Goal: Task Accomplishment & Management: Manage account settings

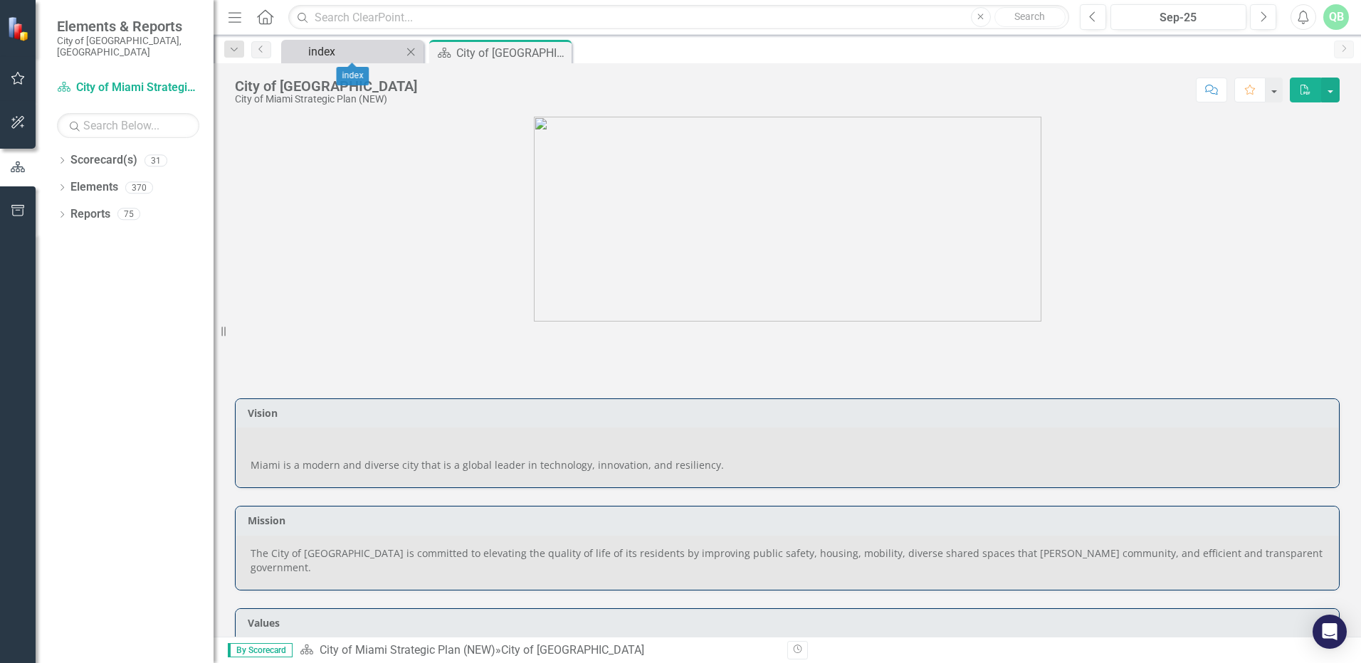
click at [358, 49] on div "index" at bounding box center [355, 52] width 94 height 18
click at [482, 46] on div "City of [GEOGRAPHIC_DATA]" at bounding box center [494, 53] width 76 height 18
click at [481, 56] on div "City of [GEOGRAPHIC_DATA]" at bounding box center [494, 53] width 76 height 18
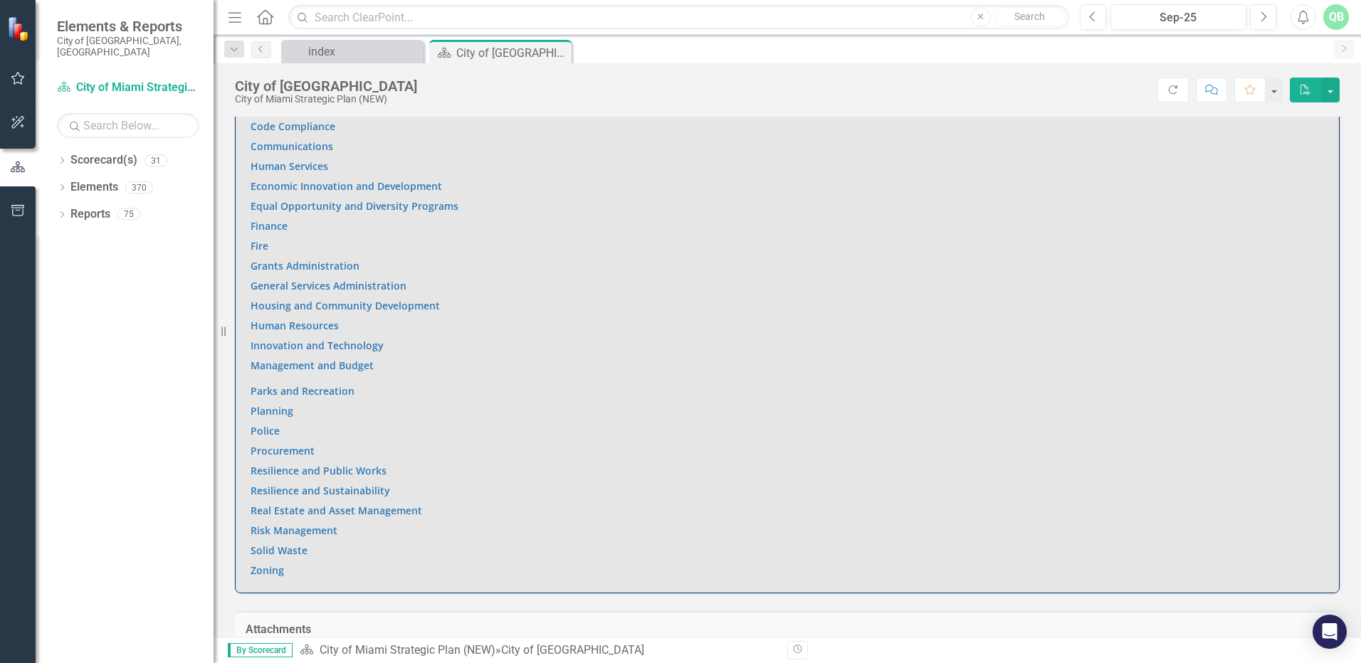
scroll to position [997, 0]
click at [340, 463] on link "Resilience and Public Works" at bounding box center [319, 470] width 136 height 14
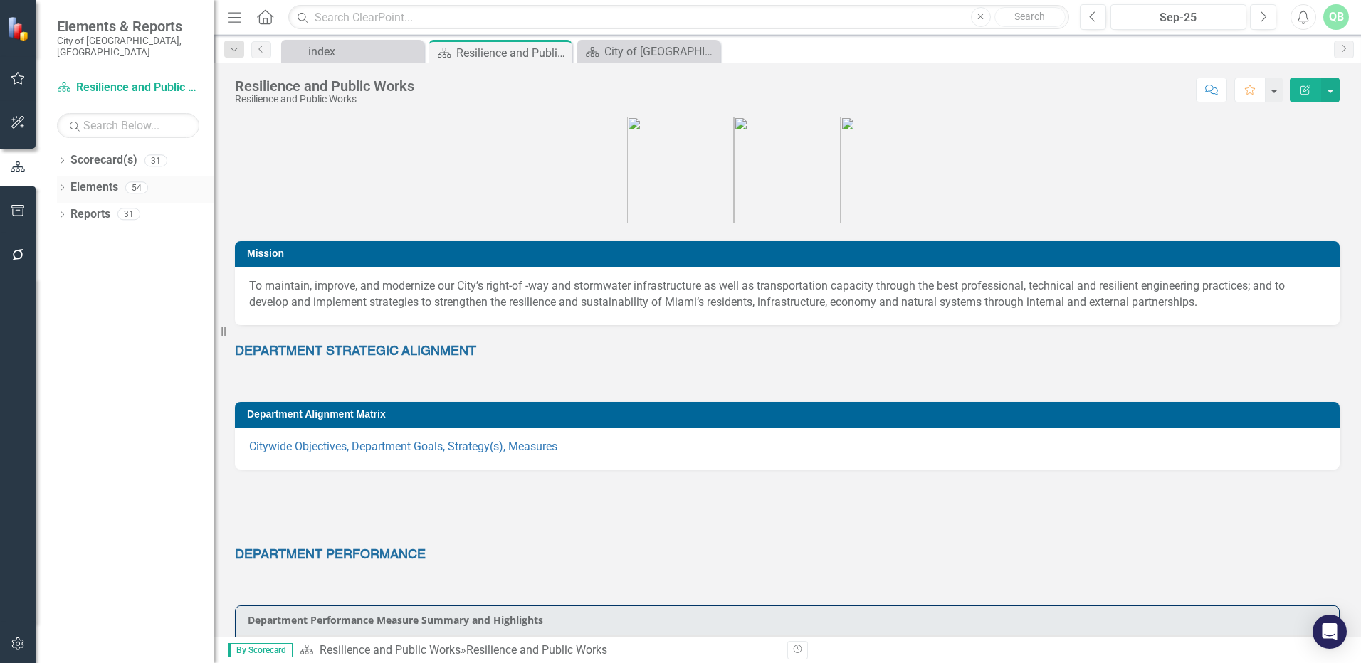
click at [98, 179] on link "Elements" at bounding box center [94, 187] width 48 height 16
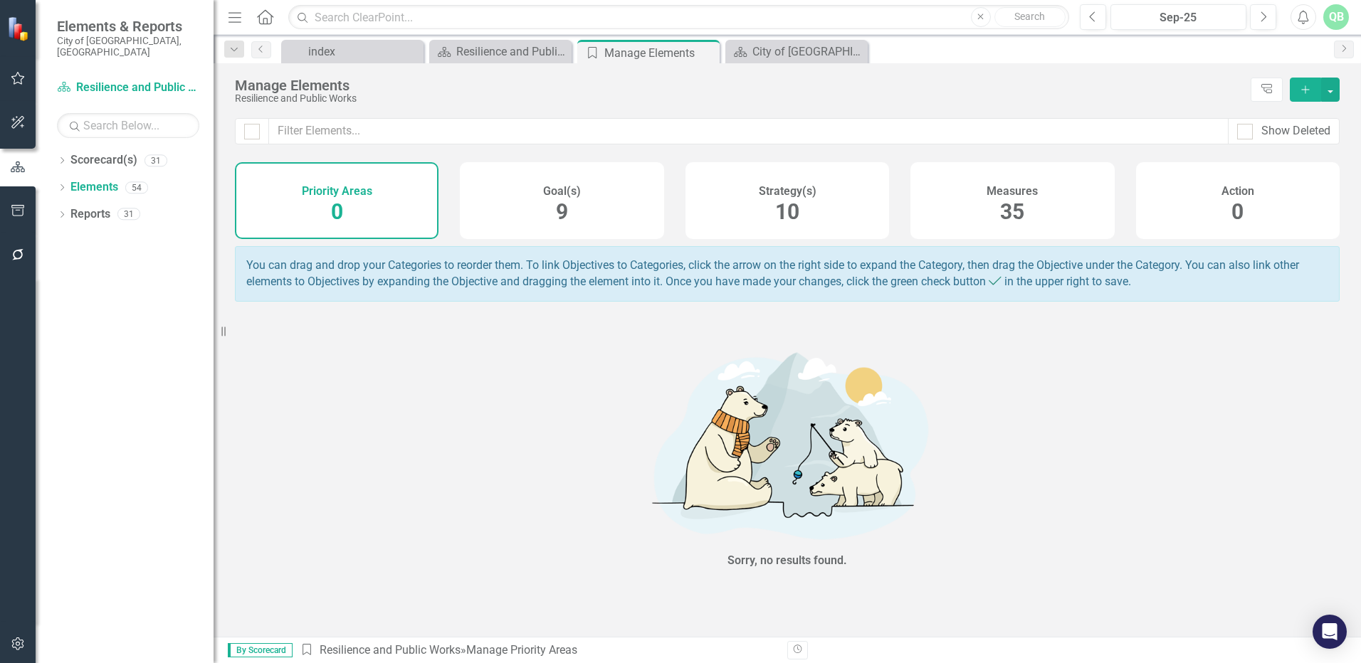
click at [1002, 212] on span "35" at bounding box center [1012, 211] width 24 height 25
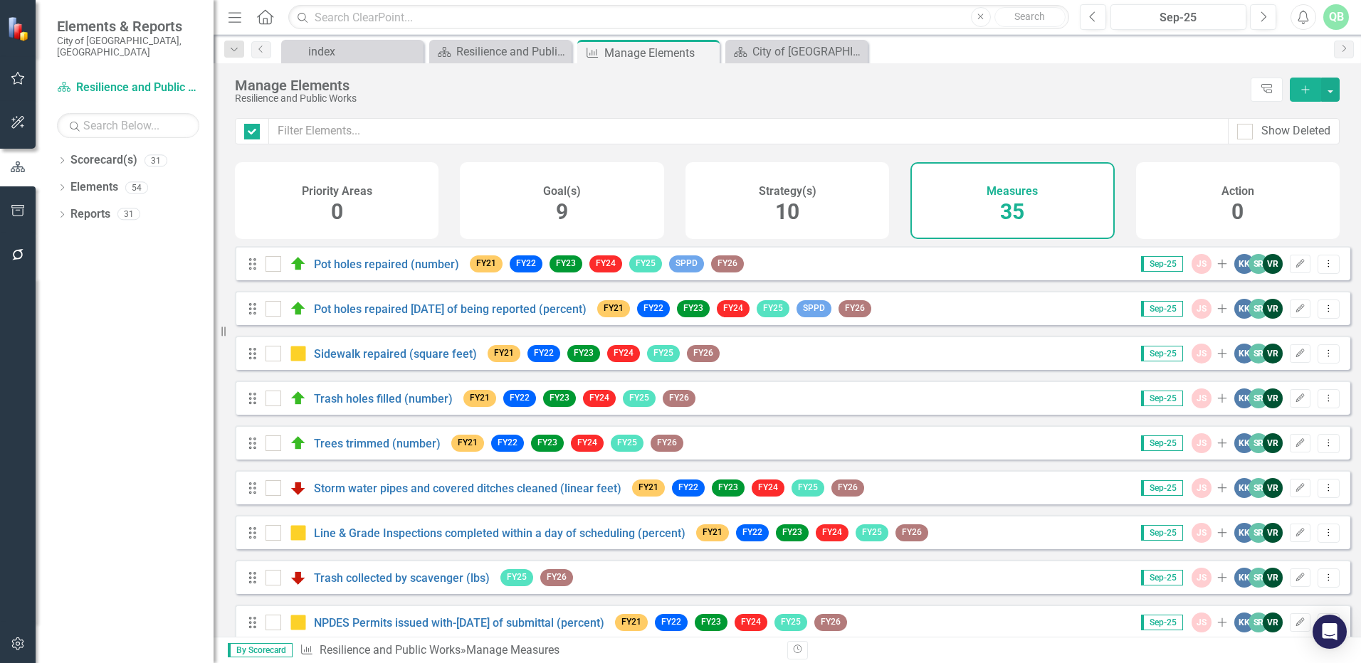
checkbox input "false"
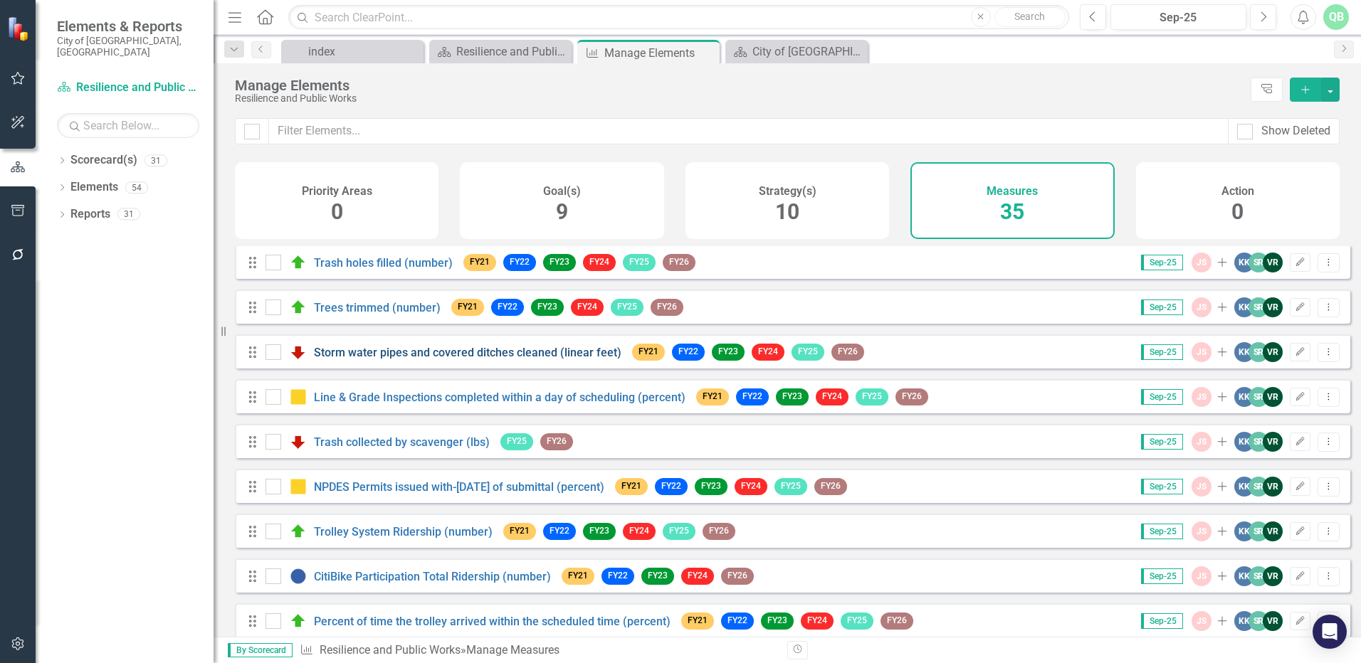
scroll to position [214, 0]
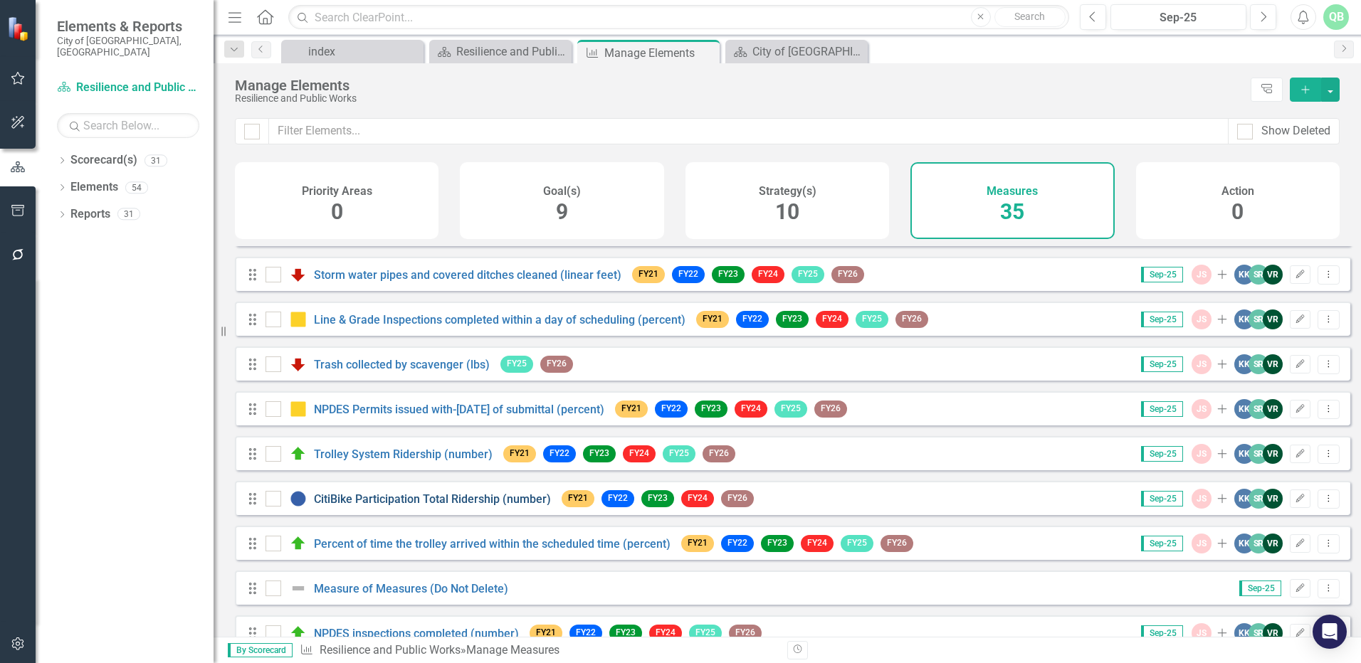
click at [411, 506] on link "CitiBike Participation Total Ridership (number)" at bounding box center [432, 500] width 237 height 14
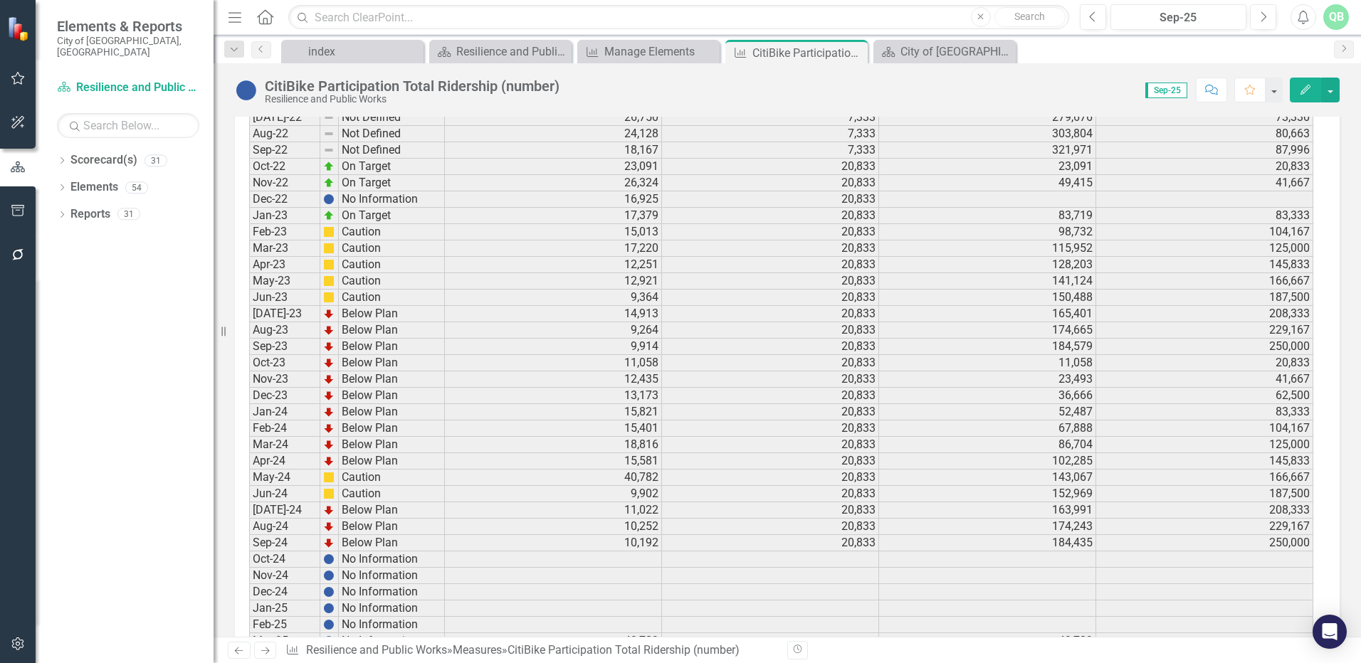
scroll to position [1903, 0]
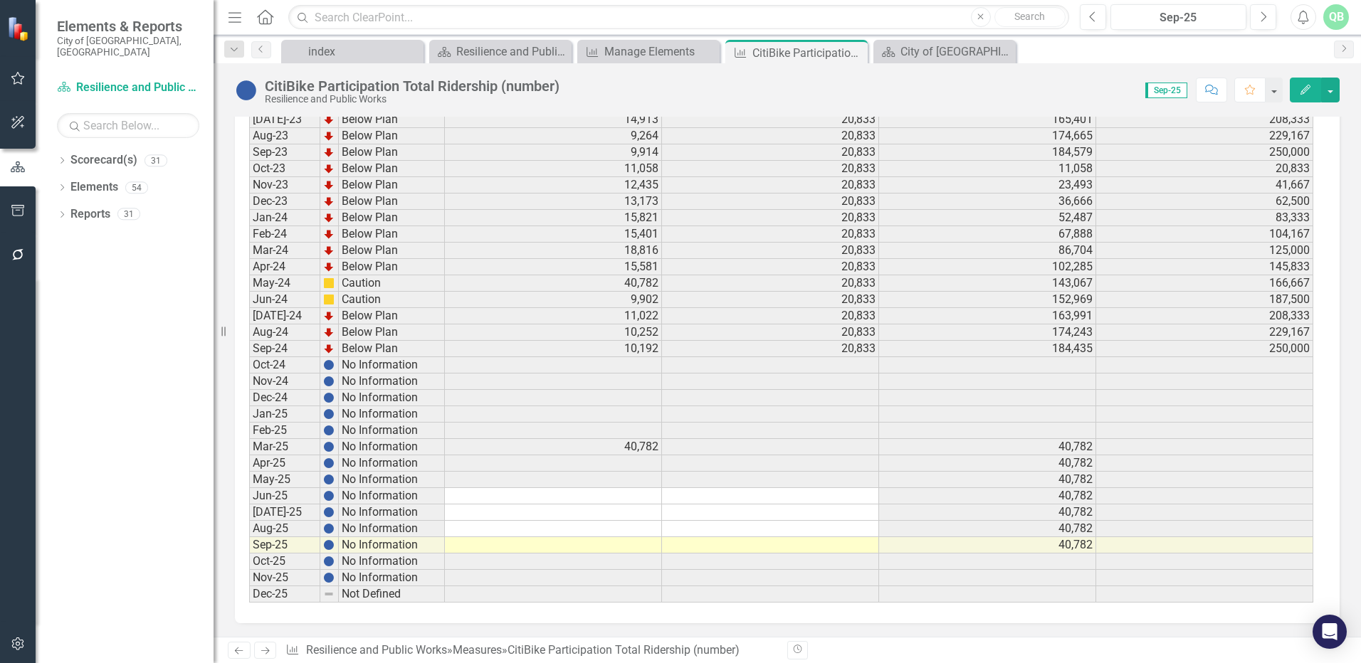
click at [542, 542] on td at bounding box center [553, 545] width 217 height 16
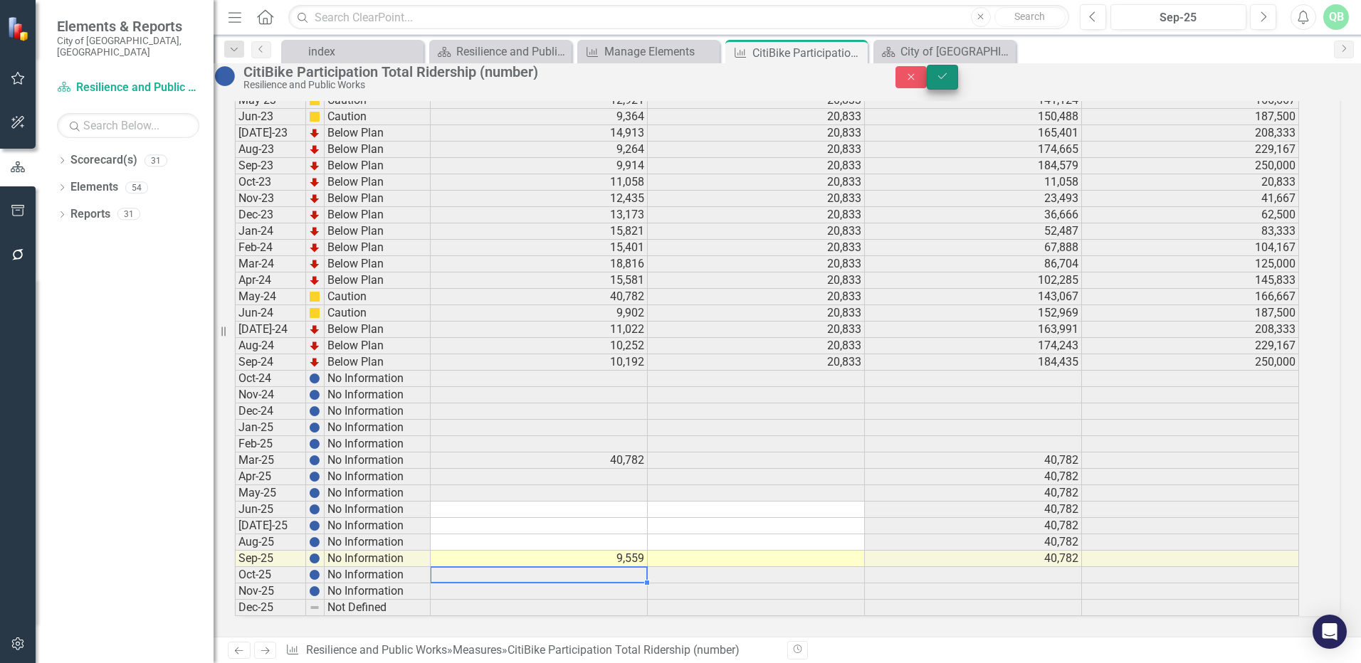
type textarea "9559"
click at [949, 79] on icon "Save" at bounding box center [942, 76] width 13 height 10
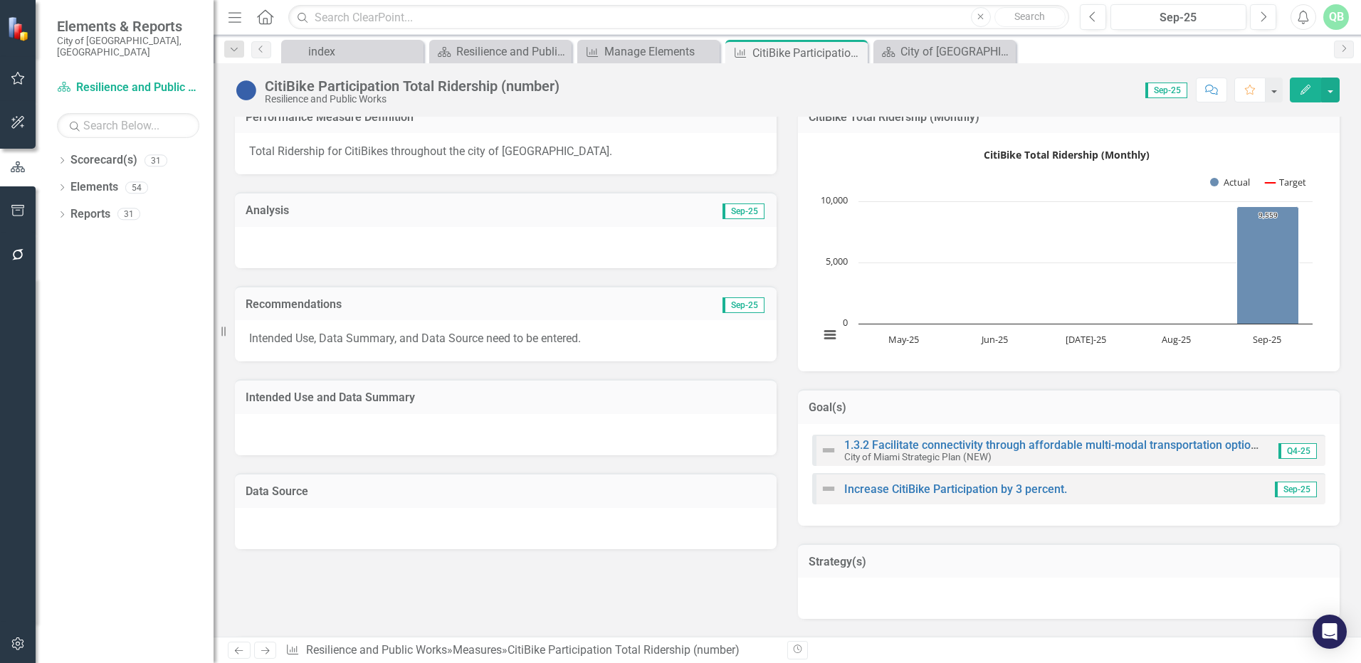
scroll to position [0, 0]
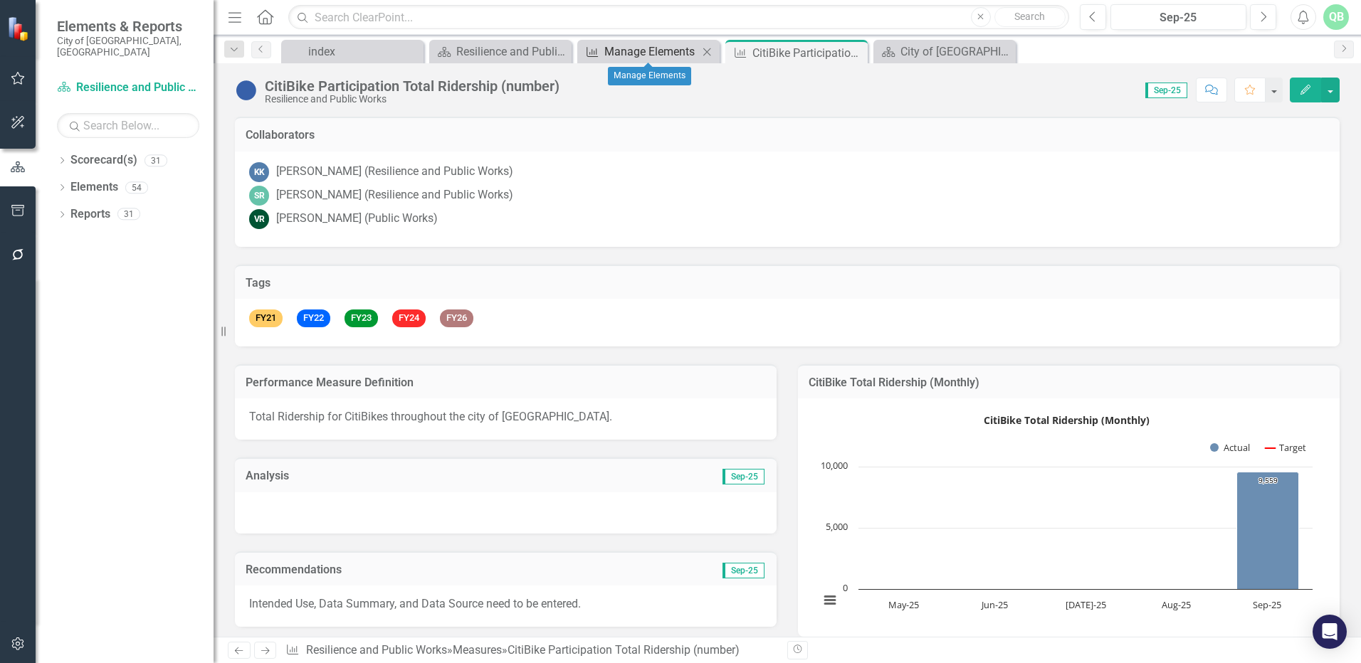
click at [659, 51] on div "Manage Elements" at bounding box center [651, 52] width 94 height 18
